Goal: Obtain resource: Download file/media

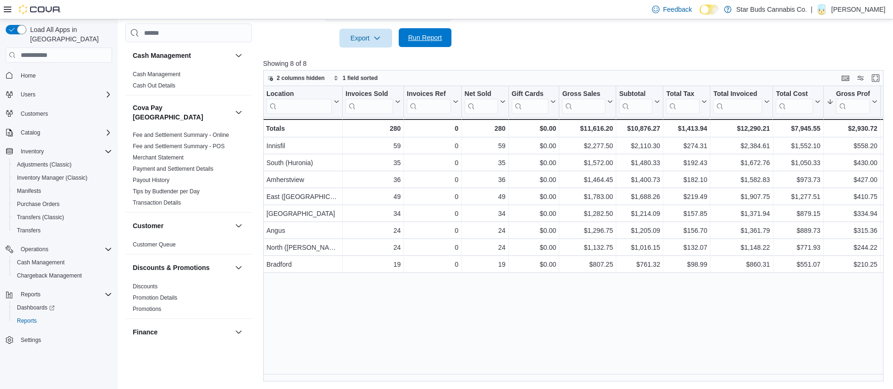
click at [434, 39] on span "Run Report" at bounding box center [425, 37] width 34 height 9
click at [435, 42] on span "Run Report" at bounding box center [425, 37] width 34 height 9
click at [413, 38] on span "Run Report" at bounding box center [425, 37] width 34 height 9
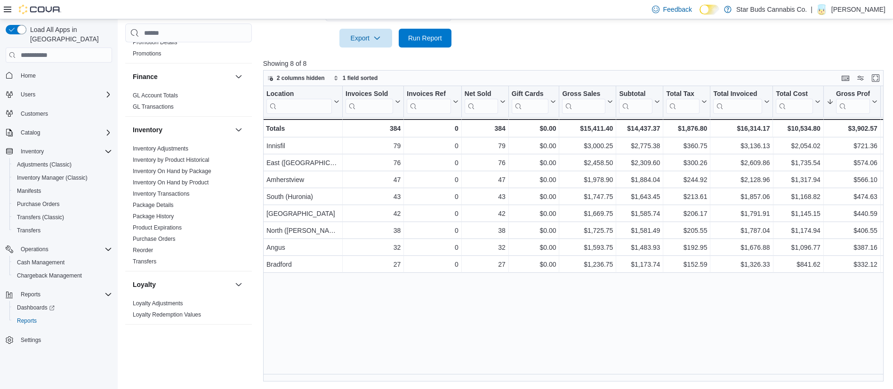
scroll to position [258, 0]
click at [206, 166] on link "Inventory On Hand by Package" at bounding box center [172, 169] width 79 height 7
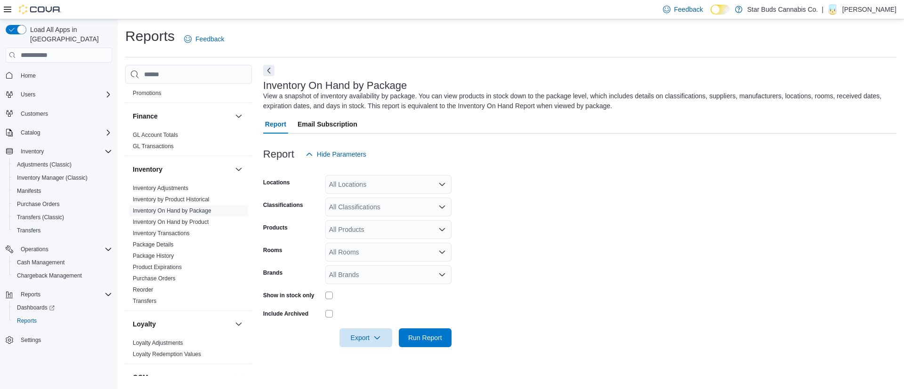
click at [355, 180] on div "All Locations" at bounding box center [388, 184] width 126 height 19
type input "***"
click at [361, 198] on span "Bradford" at bounding box center [362, 200] width 25 height 9
click at [493, 162] on div "Report Hide Parameters" at bounding box center [579, 154] width 633 height 19
click at [367, 203] on div "All Classifications" at bounding box center [388, 207] width 126 height 19
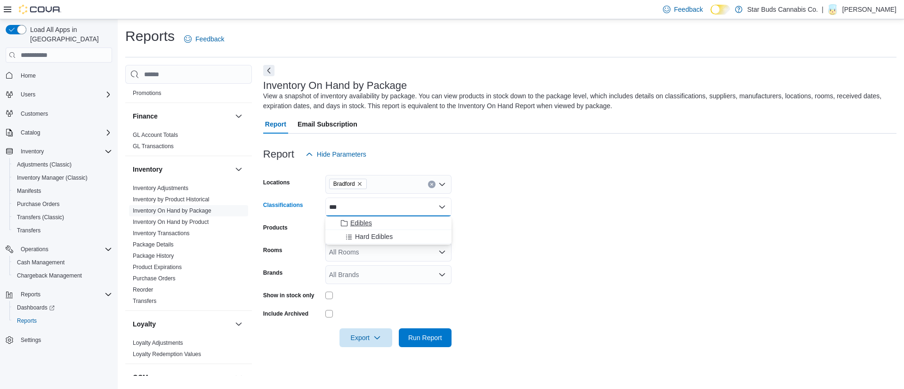
type input "***"
click at [367, 226] on span "Edibles" at bounding box center [361, 223] width 22 height 9
click at [566, 195] on form "Locations Bradford Classifications Edibles Products All Products Rooms All Room…" at bounding box center [579, 256] width 633 height 184
click at [367, 338] on span "Export" at bounding box center [365, 337] width 41 height 19
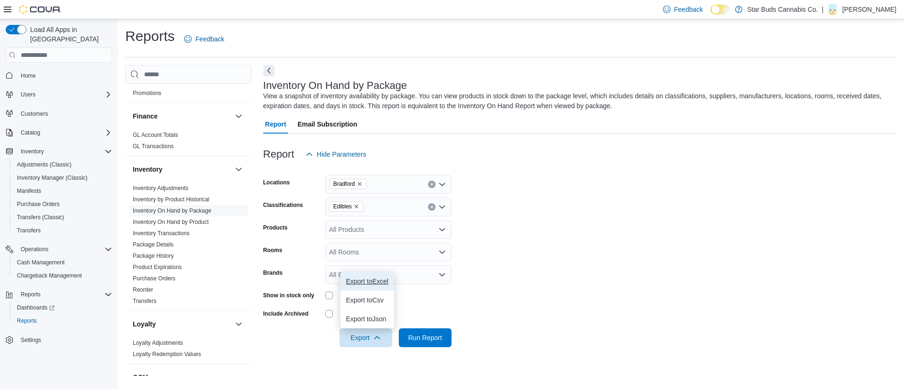
click at [373, 282] on span "Export to Excel" at bounding box center [367, 282] width 42 height 8
